Goal: Book appointment/travel/reservation

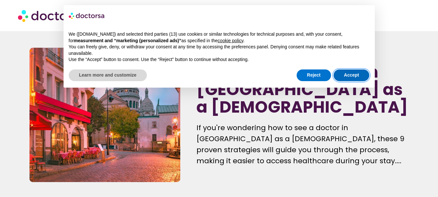
click at [353, 73] on button "Accept" at bounding box center [352, 75] width 36 height 12
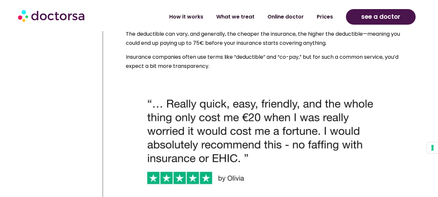
scroll to position [2820, 0]
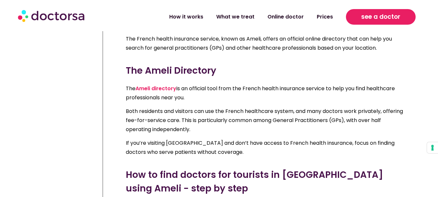
click at [384, 15] on span "see a doctor" at bounding box center [380, 17] width 39 height 10
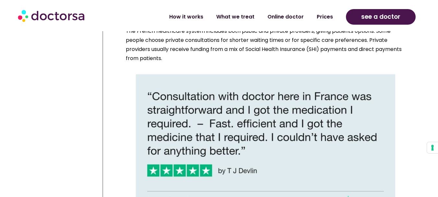
scroll to position [908, 0]
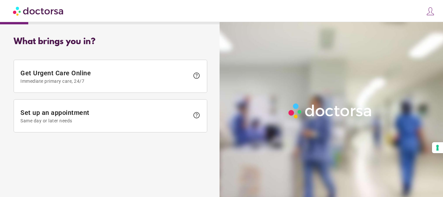
click at [81, 108] on span at bounding box center [110, 116] width 193 height 32
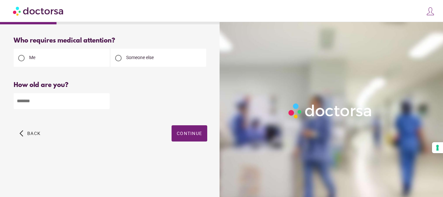
click at [52, 107] on input "number" at bounding box center [62, 101] width 96 height 16
type input "**"
drag, startPoint x: 180, startPoint y: 135, endPoint x: 177, endPoint y: 135, distance: 3.6
click at [180, 134] on span "Continue" at bounding box center [189, 133] width 25 height 5
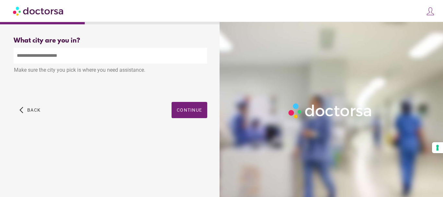
click at [74, 58] on input "text" at bounding box center [111, 56] width 194 height 16
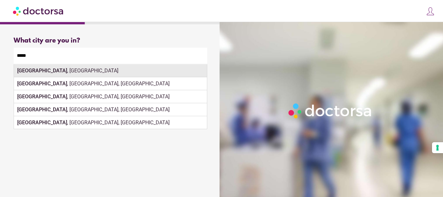
click at [71, 75] on div "Paris , France" at bounding box center [110, 70] width 193 height 13
type input "**********"
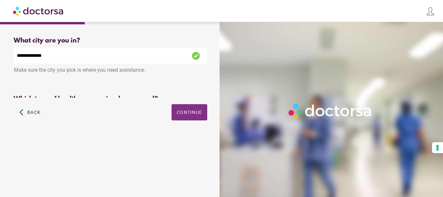
click at [190, 106] on div "**********" at bounding box center [110, 86] width 214 height 108
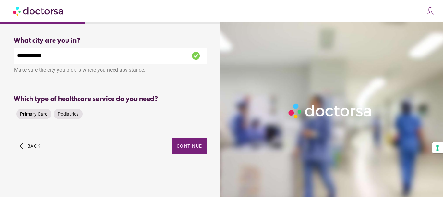
click at [41, 112] on span "Primary Care" at bounding box center [33, 113] width 27 height 5
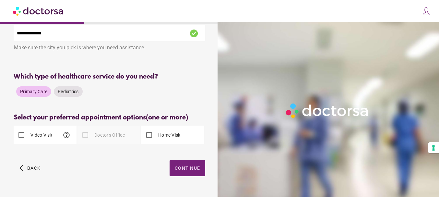
scroll to position [32, 0]
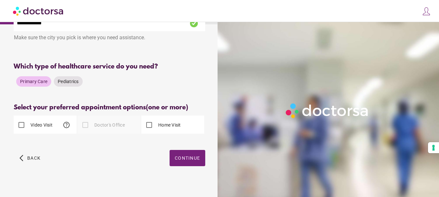
click at [176, 123] on label "Home Visit" at bounding box center [169, 125] width 24 height 6
click at [186, 155] on span "Continue" at bounding box center [187, 157] width 25 height 5
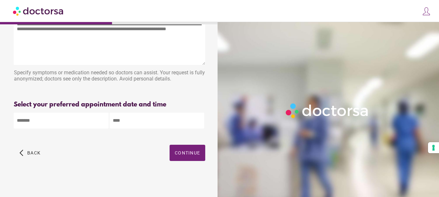
scroll to position [0, 0]
